Goal: Task Accomplishment & Management: Manage account settings

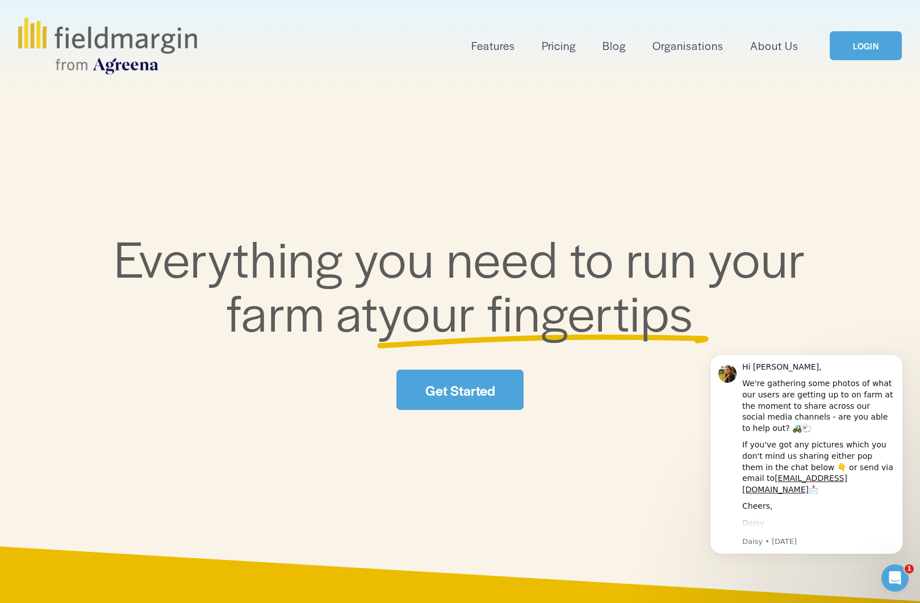
click at [860, 43] on link "LOGIN" at bounding box center [866, 45] width 72 height 29
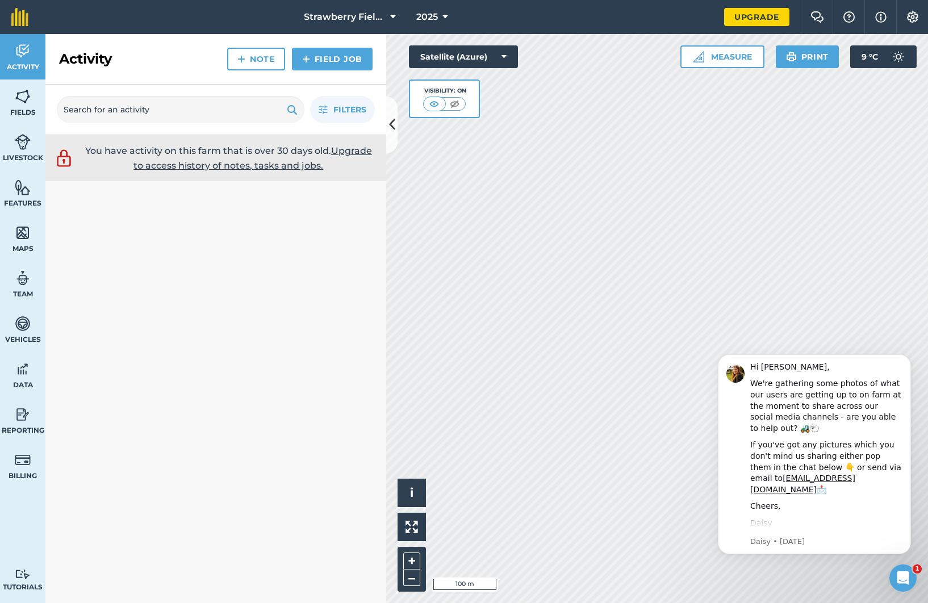
click at [391, 127] on icon at bounding box center [392, 125] width 6 height 20
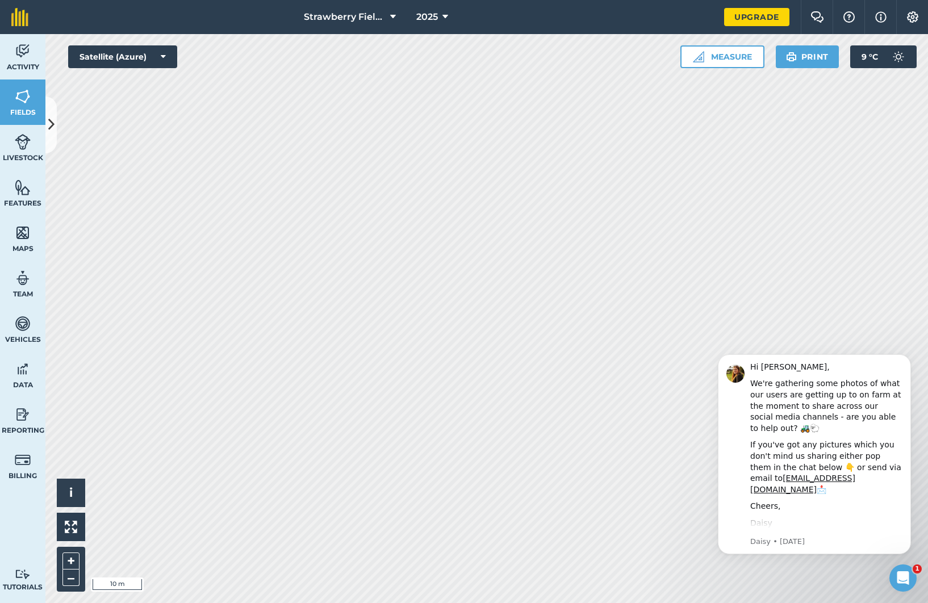
click at [53, 124] on icon at bounding box center [51, 125] width 6 height 20
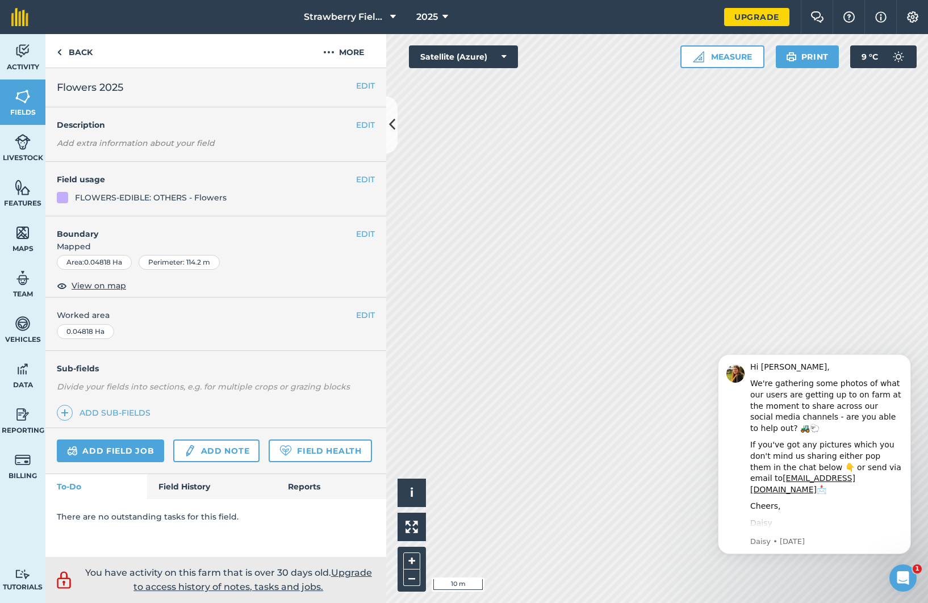
click at [366, 231] on button "EDIT" at bounding box center [365, 234] width 19 height 12
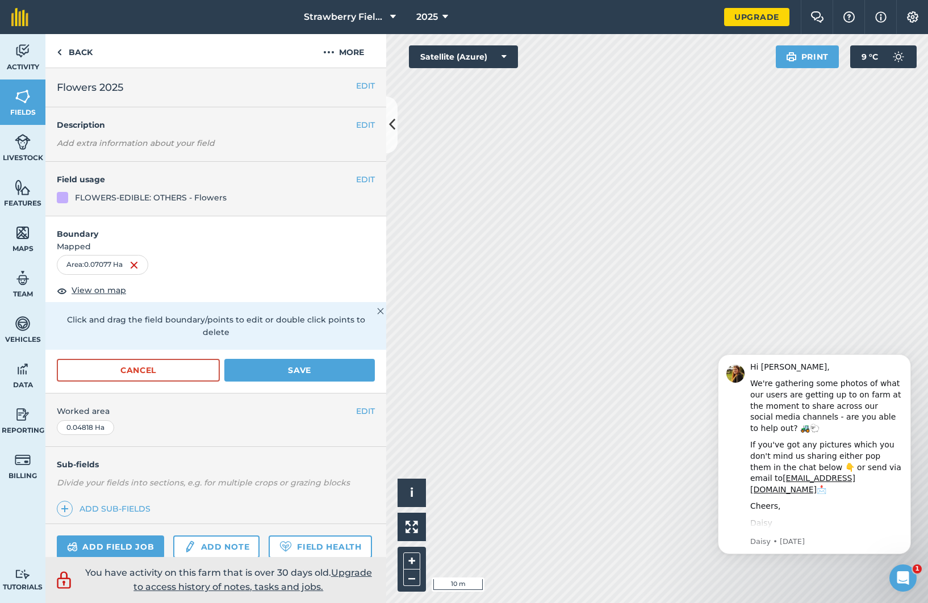
click at [146, 371] on button "Cancel" at bounding box center [138, 370] width 163 height 23
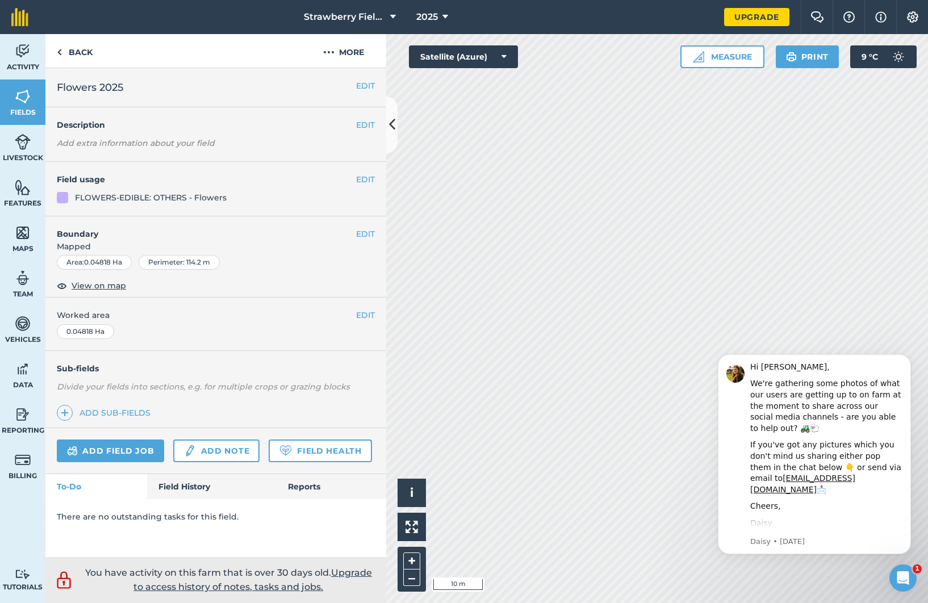
click at [356, 233] on button "EDIT" at bounding box center [365, 234] width 19 height 12
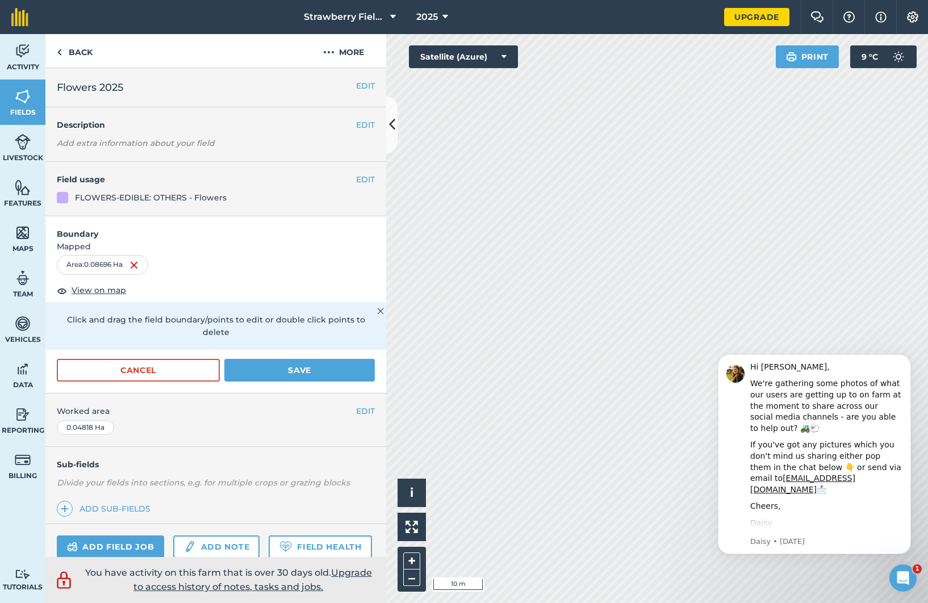
click at [283, 366] on button "Save" at bounding box center [299, 370] width 151 height 23
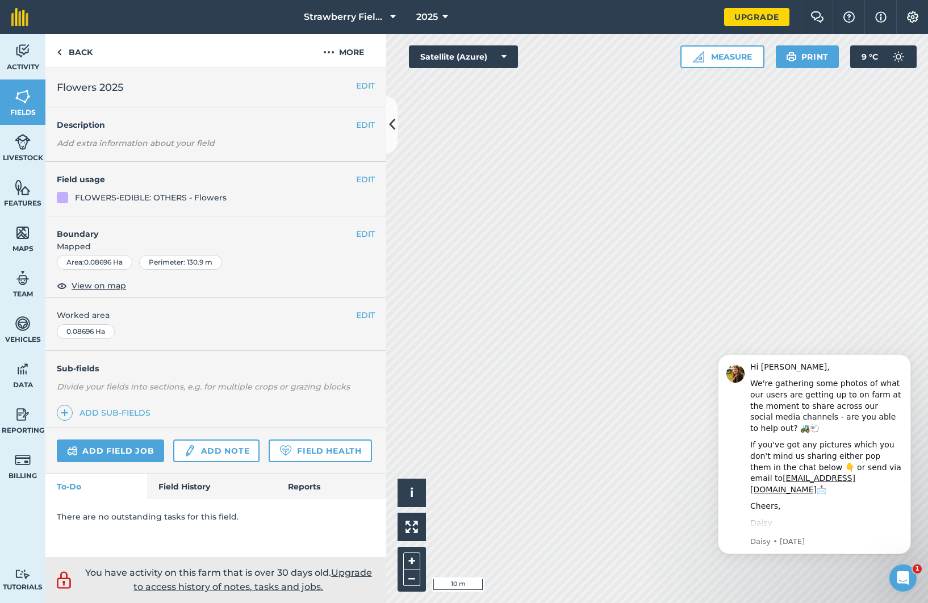
click at [357, 316] on button "EDIT" at bounding box center [365, 315] width 19 height 12
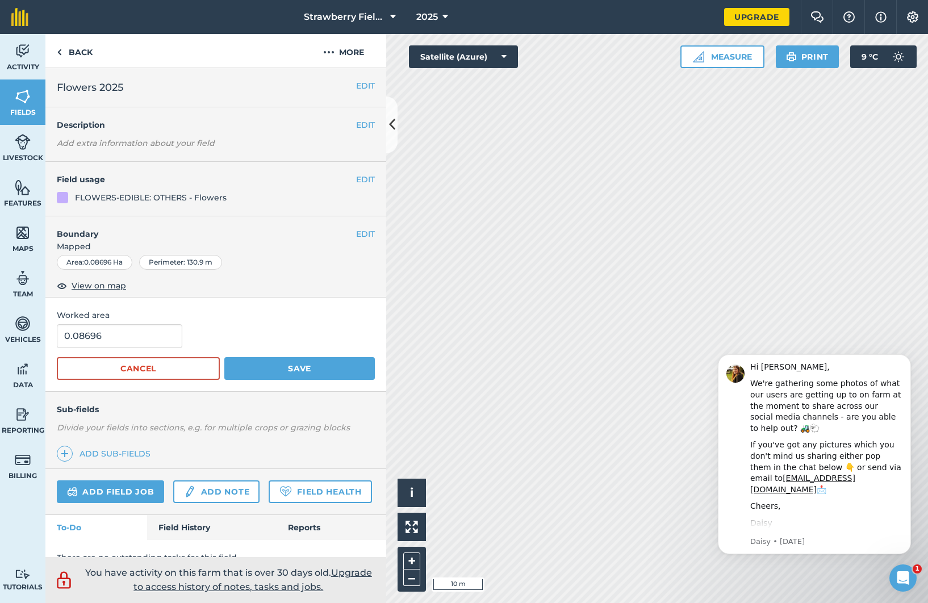
click at [356, 91] on button "EDIT" at bounding box center [365, 86] width 19 height 12
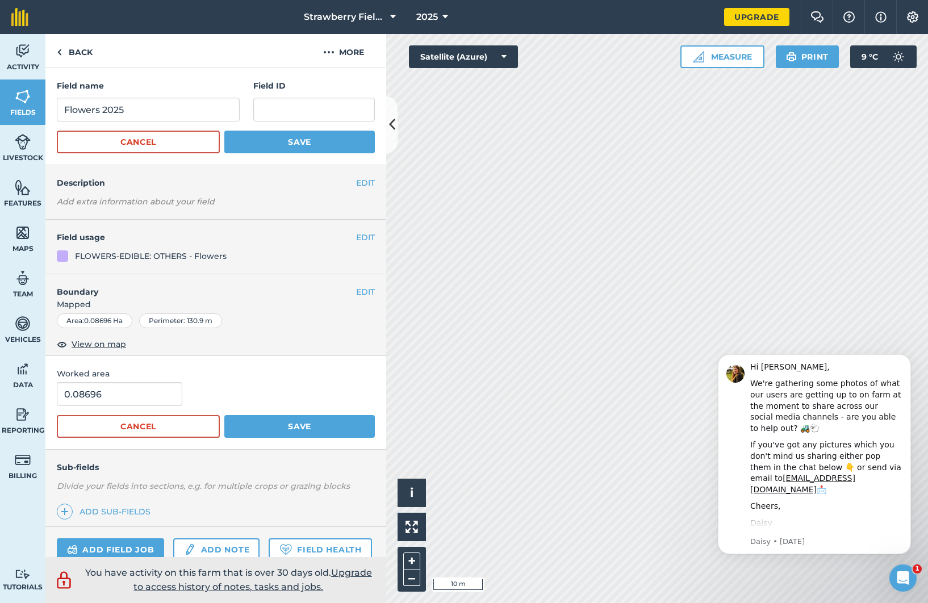
click at [223, 295] on h4 "Boundary" at bounding box center [200, 286] width 311 height 24
click at [356, 289] on button "EDIT" at bounding box center [365, 292] width 19 height 12
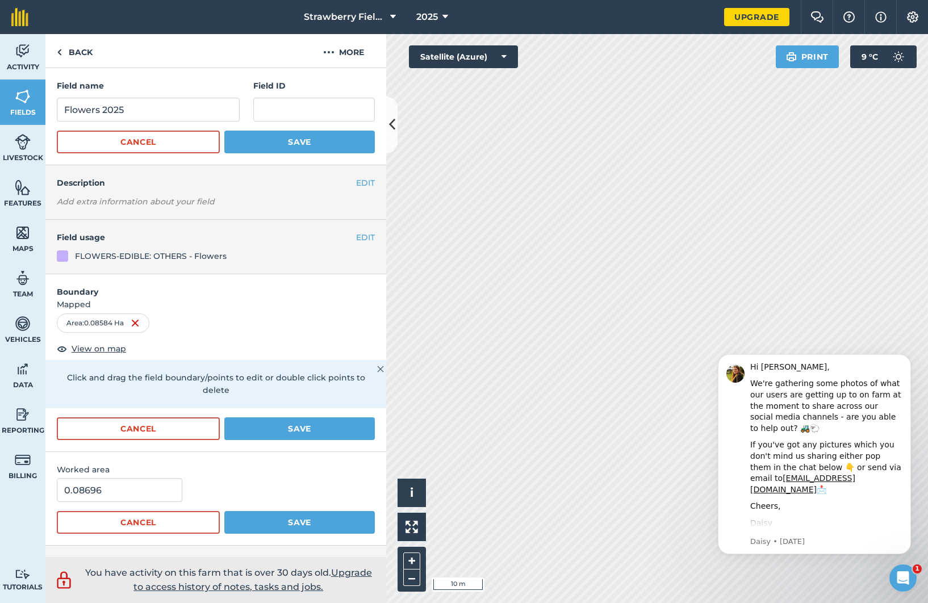
click at [297, 424] on button "Save" at bounding box center [299, 429] width 151 height 23
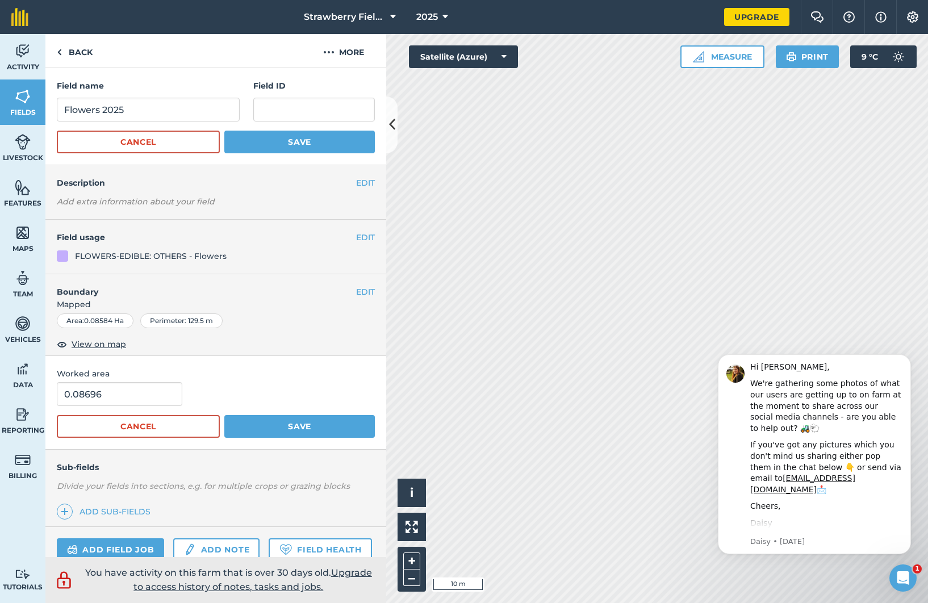
click at [314, 140] on button "Save" at bounding box center [299, 142] width 151 height 23
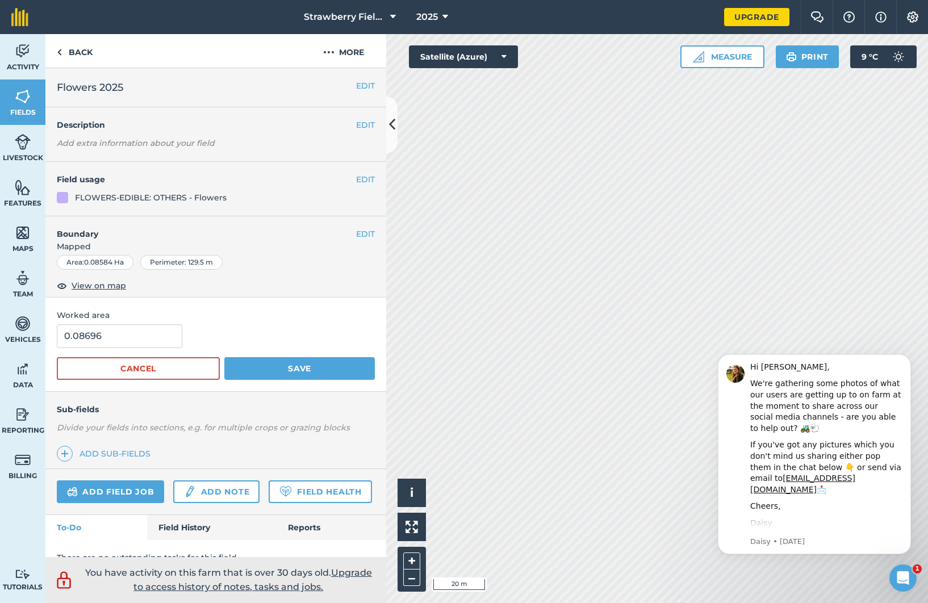
click at [303, 369] on button "Save" at bounding box center [299, 368] width 151 height 23
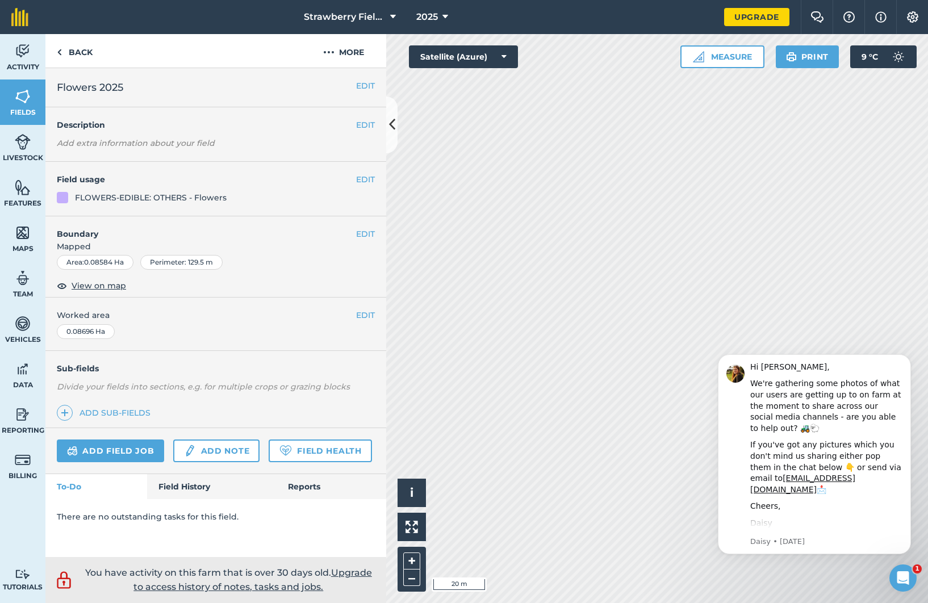
click at [356, 89] on button "EDIT" at bounding box center [365, 86] width 19 height 12
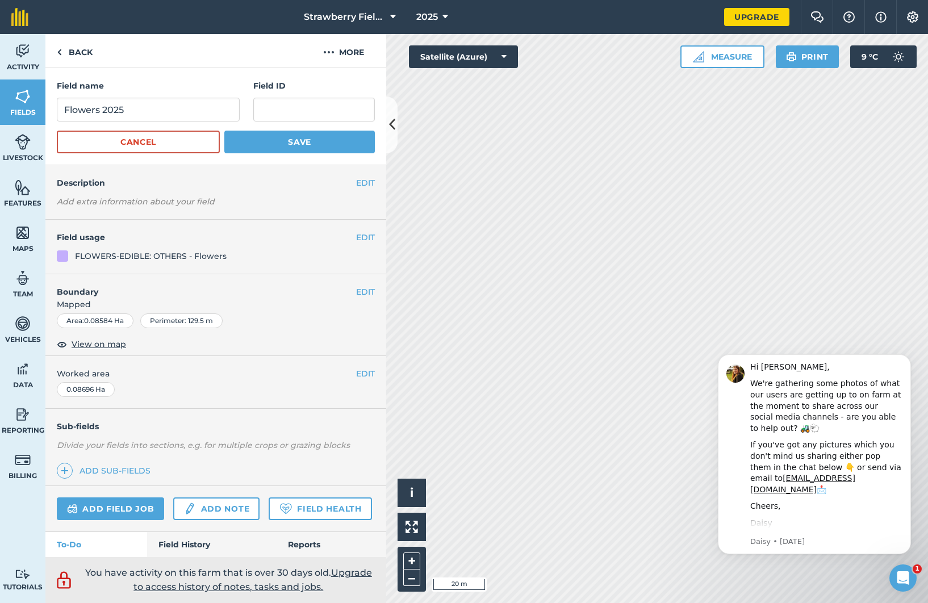
click at [357, 371] on button "EDIT" at bounding box center [365, 374] width 19 height 12
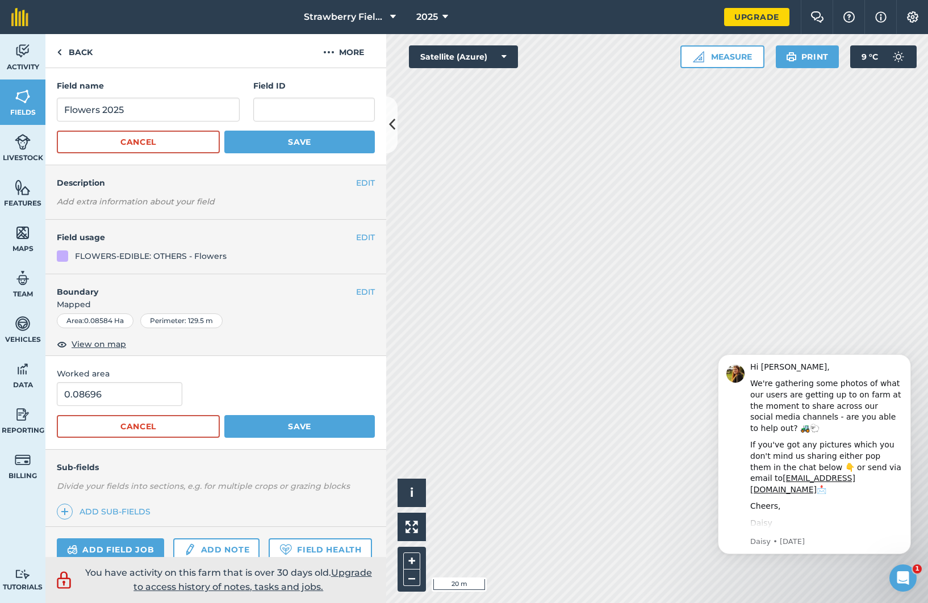
click at [294, 425] on button "Save" at bounding box center [299, 426] width 151 height 23
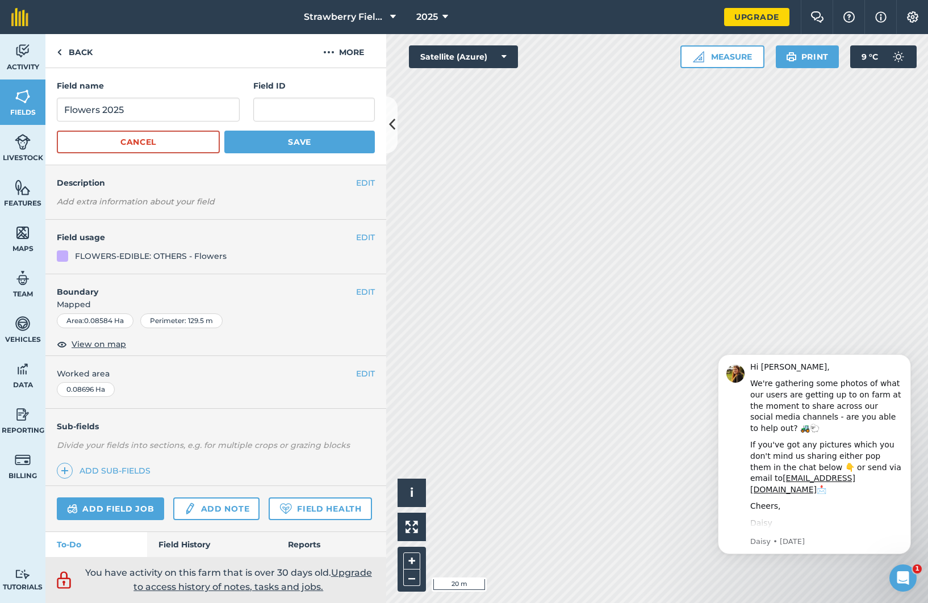
click at [361, 291] on button "EDIT" at bounding box center [365, 292] width 19 height 12
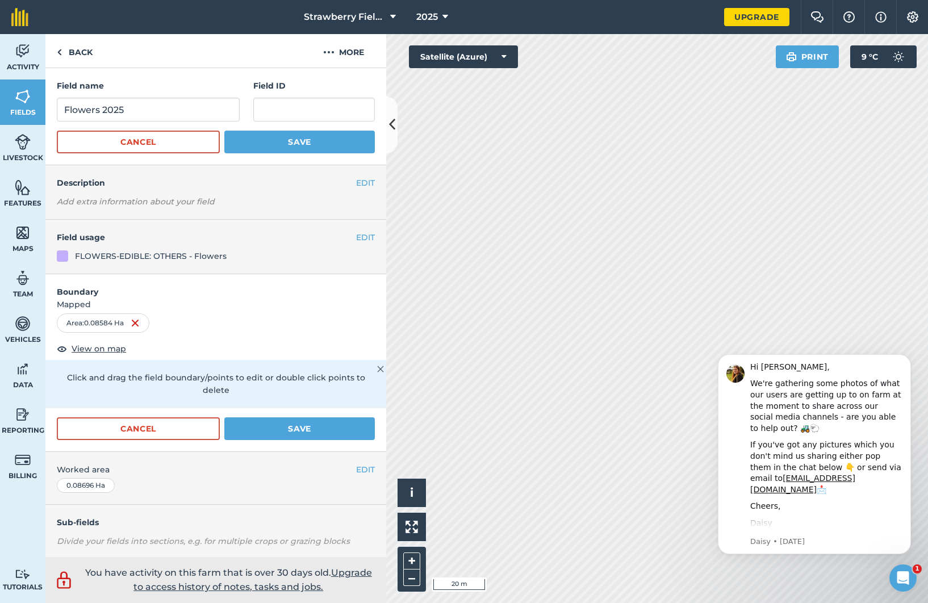
click at [377, 366] on img at bounding box center [380, 369] width 7 height 14
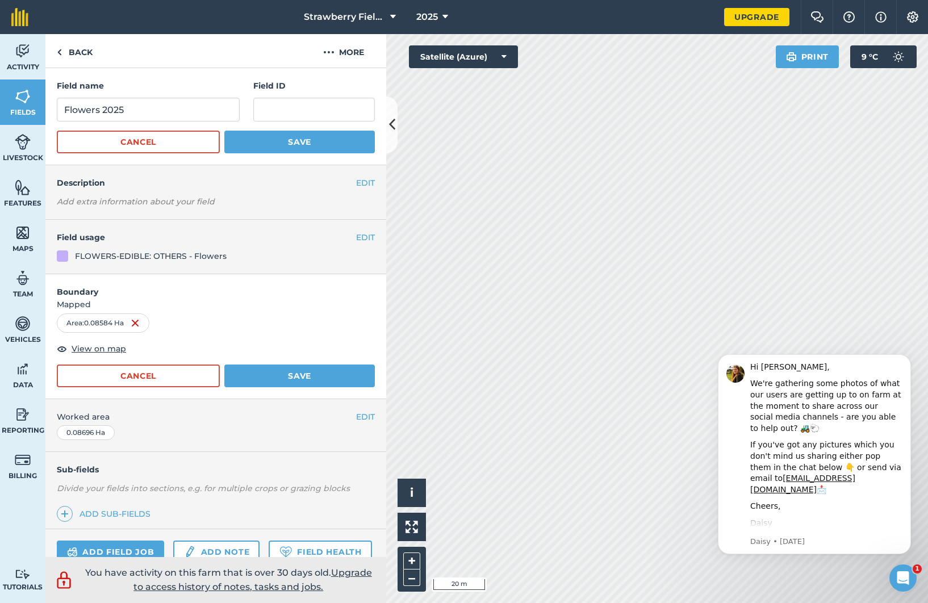
click at [307, 136] on button "Save" at bounding box center [299, 142] width 151 height 23
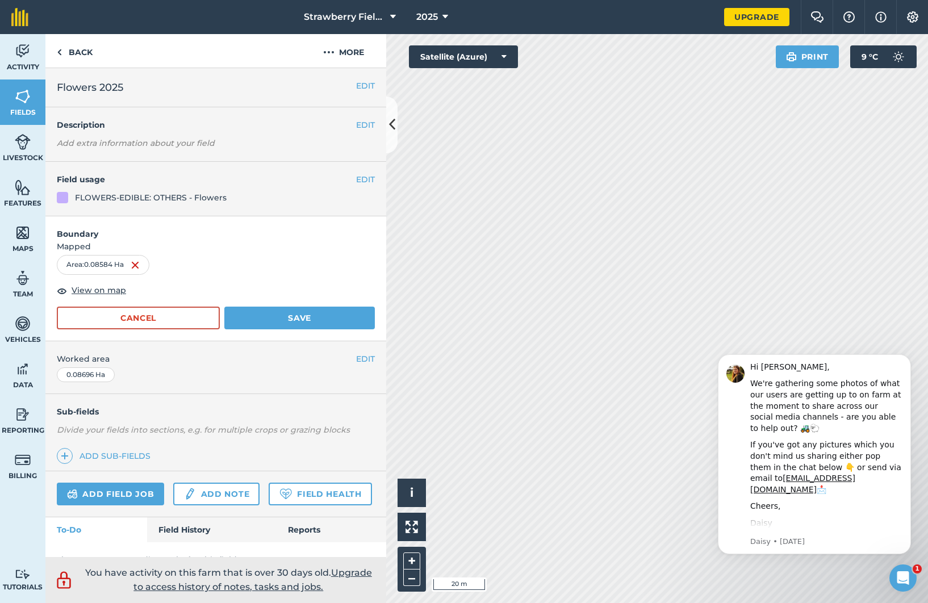
click at [295, 325] on button "Save" at bounding box center [299, 318] width 151 height 23
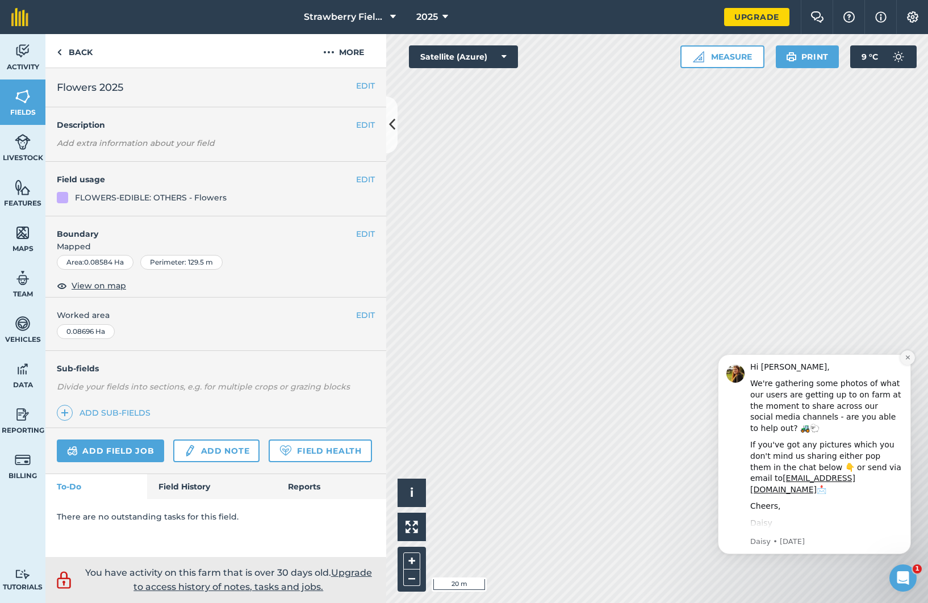
click at [912, 355] on button "Dismiss notification" at bounding box center [907, 357] width 15 height 15
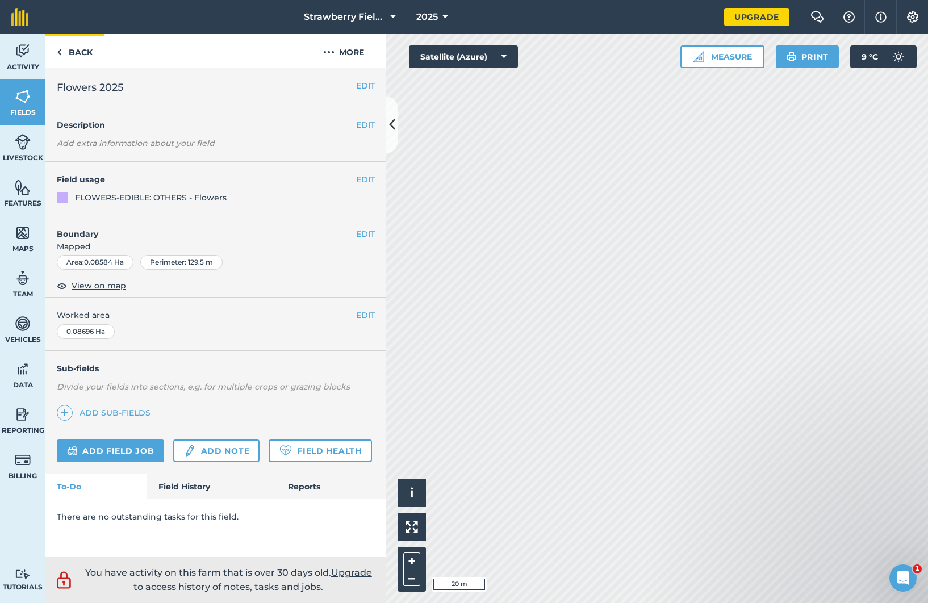
click at [69, 52] on link "Back" at bounding box center [74, 51] width 59 height 34
